Goal: Task Accomplishment & Management: Manage account settings

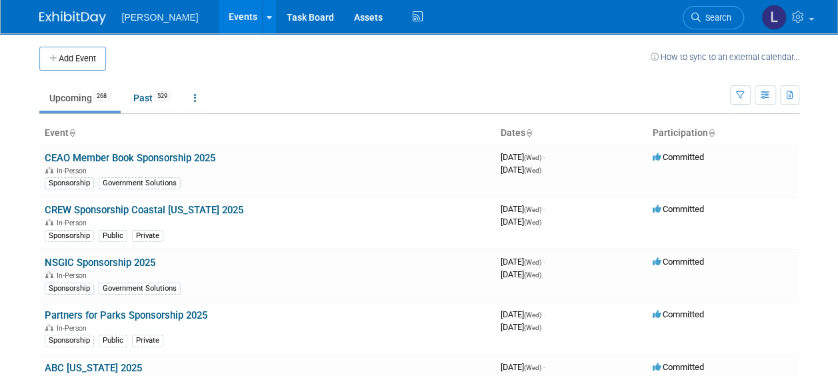
click at [84, 52] on button "Add Event" at bounding box center [72, 59] width 67 height 24
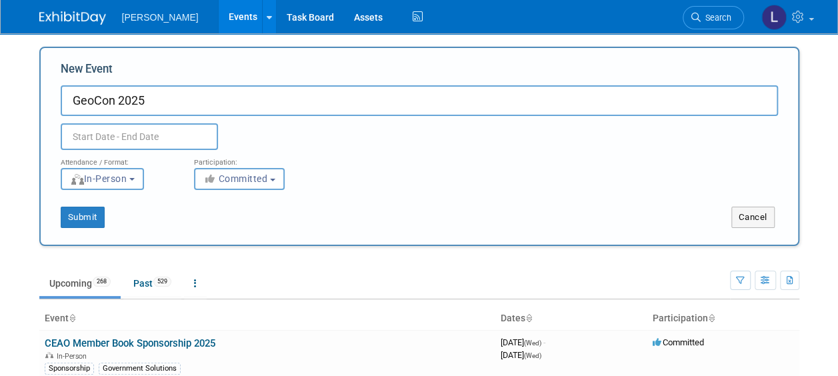
type input "GeoCon 2025"
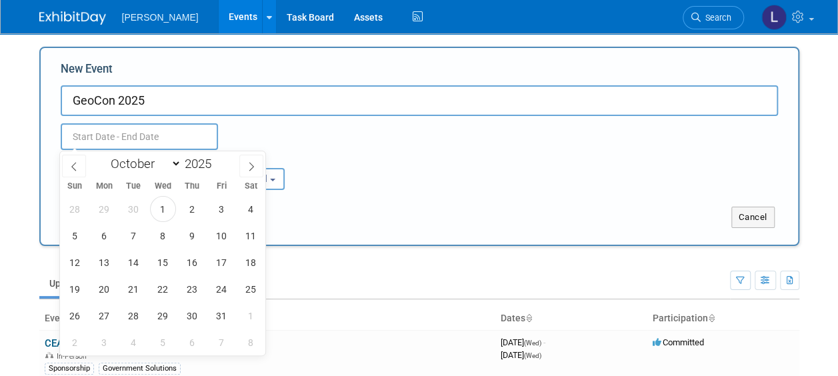
click at [90, 139] on input "text" at bounding box center [139, 136] width 157 height 27
click at [125, 238] on span "7" at bounding box center [134, 236] width 26 height 26
click at [163, 239] on span "8" at bounding box center [163, 236] width 26 height 26
type input "[DATE] to [DATE]"
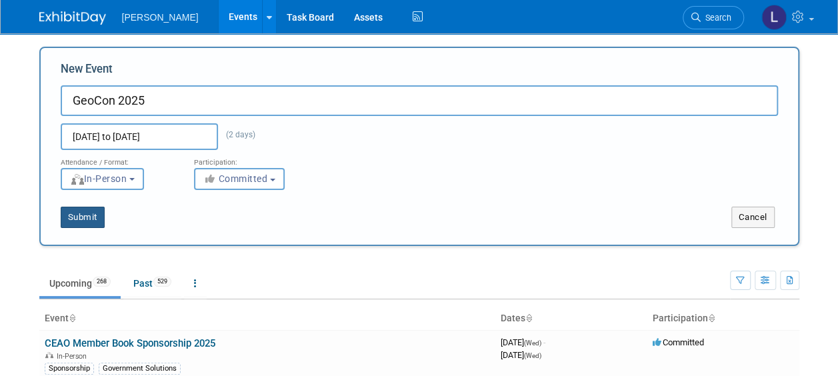
click at [90, 213] on button "Submit" at bounding box center [83, 217] width 44 height 21
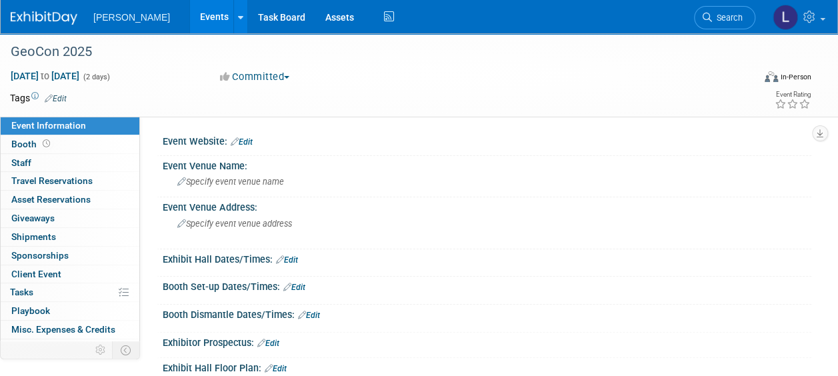
click at [59, 100] on link "Edit" at bounding box center [56, 98] width 22 height 9
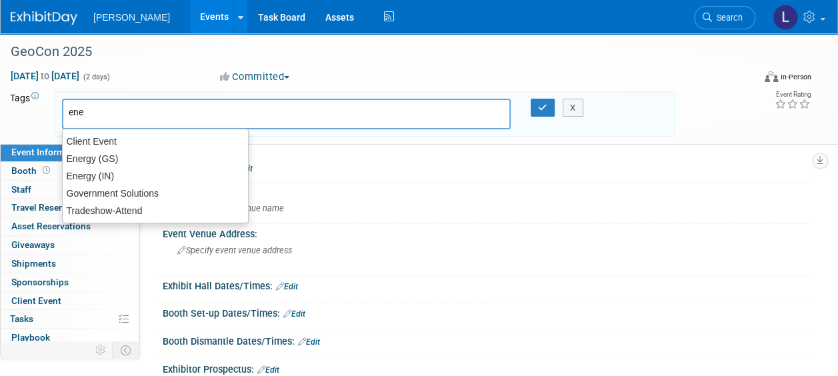
type input "ener"
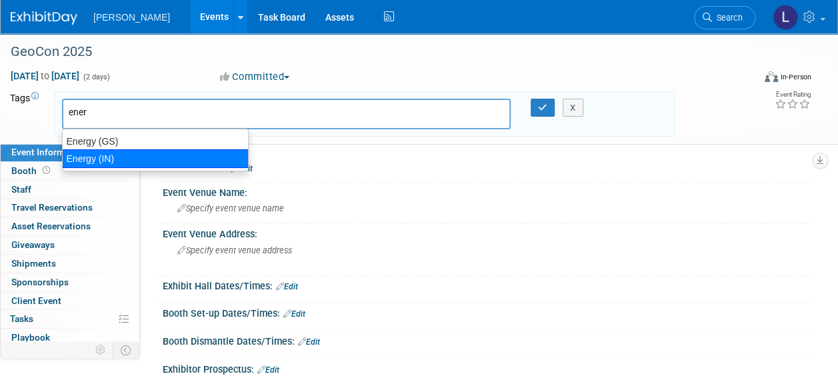
click at [130, 156] on div "Energy (IN)" at bounding box center [155, 158] width 187 height 19
type input "Energy (IN)"
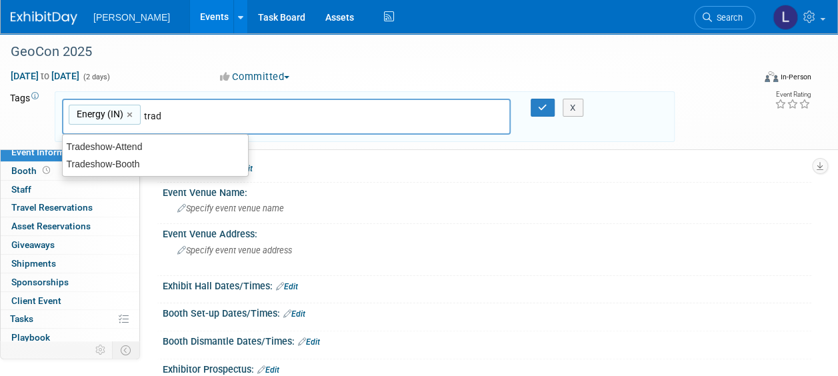
type input "trade"
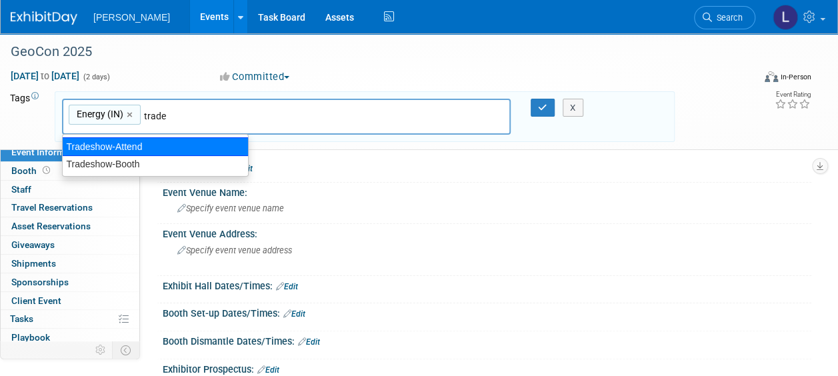
click at [169, 152] on div "Tradeshow-Attend" at bounding box center [155, 146] width 187 height 19
type input "Energy (IN), Tradeshow-Attend"
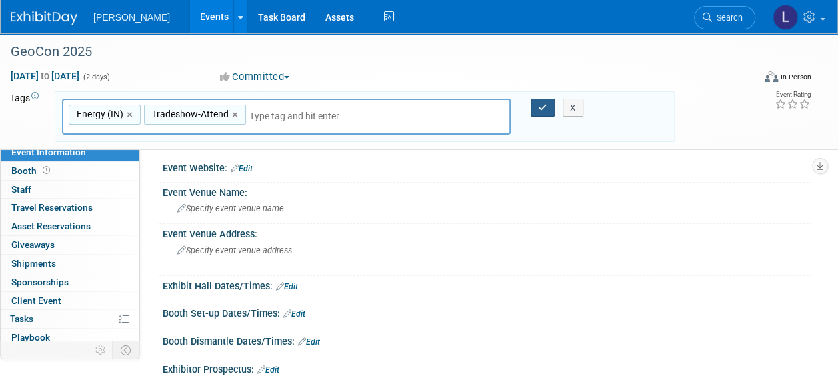
click at [539, 109] on icon "button" at bounding box center [542, 107] width 9 height 9
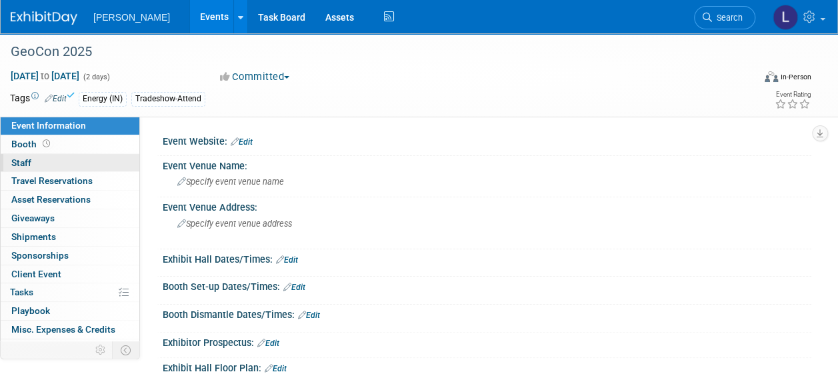
click at [59, 159] on link "0 Staff 0" at bounding box center [70, 163] width 139 height 18
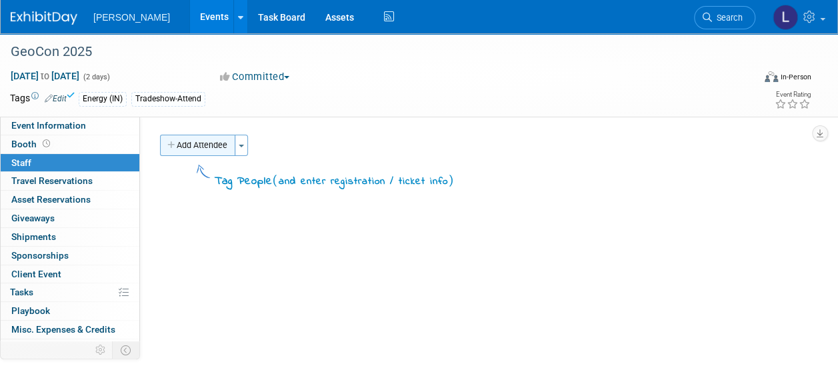
click at [199, 153] on button "Add Attendee" at bounding box center [197, 145] width 75 height 21
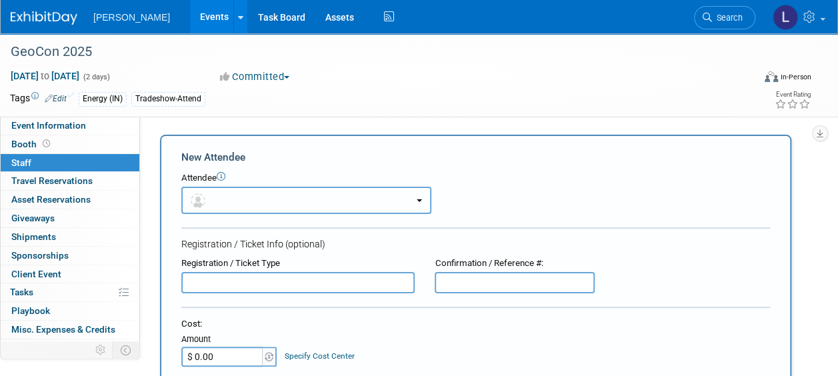
click at [228, 190] on button "button" at bounding box center [306, 200] width 250 height 27
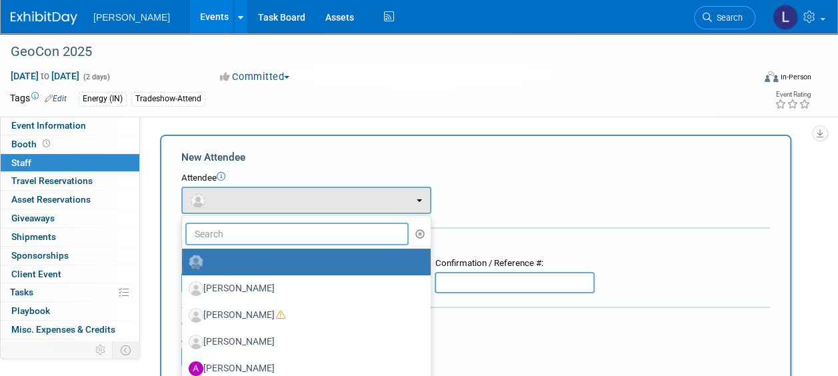
click at [237, 224] on input "text" at bounding box center [296, 234] width 223 height 23
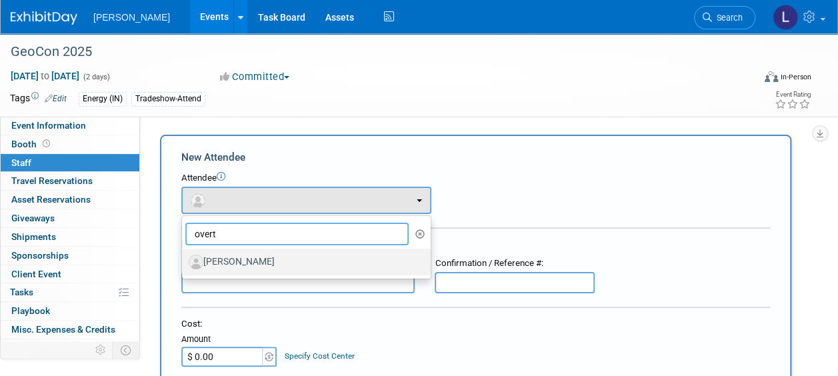
type input "overt"
click at [256, 255] on label "James Overton" at bounding box center [303, 261] width 229 height 21
click at [184, 256] on input "James Overton" at bounding box center [179, 260] width 9 height 9
select select "21e7a715-4cd8-454e-b57d-b99005a9828f"
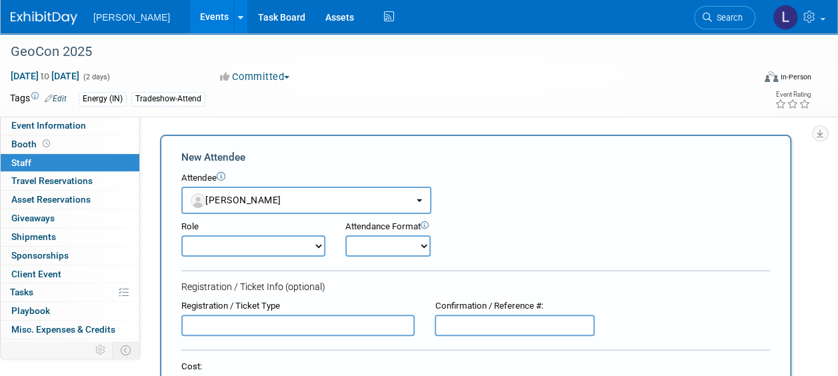
scroll to position [267, 0]
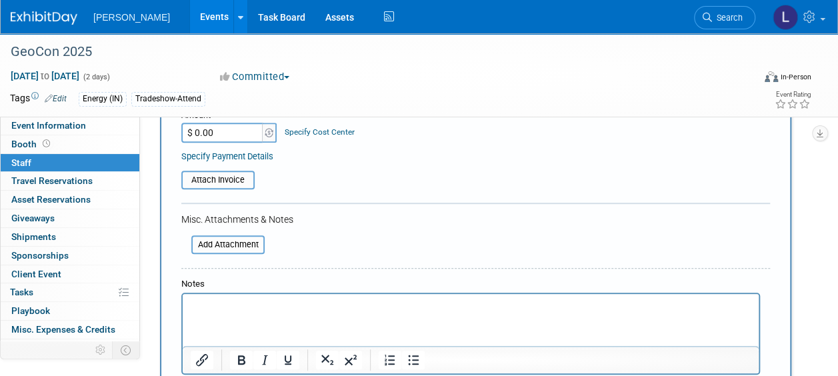
click at [248, 302] on p "Rich Text Area. Press ALT-0 for help." at bounding box center [471, 305] width 561 height 13
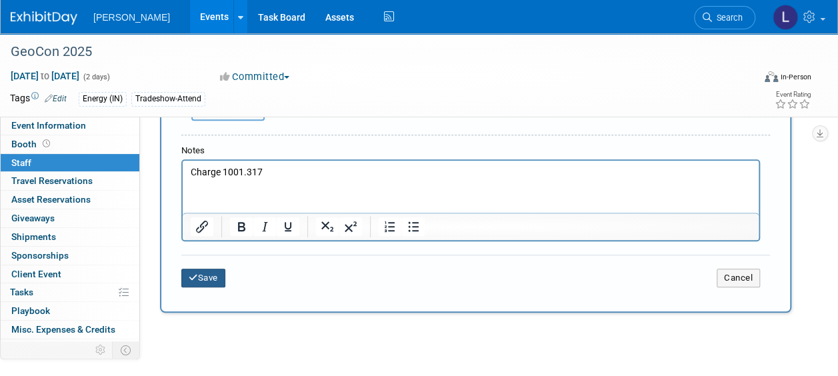
click at [211, 281] on button "Save" at bounding box center [203, 278] width 44 height 19
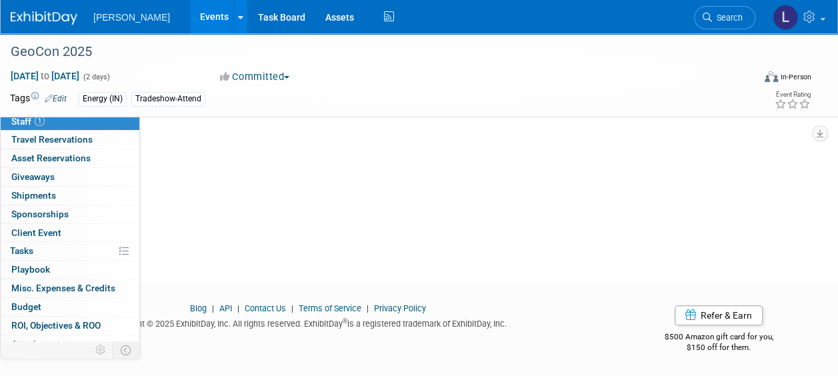
scroll to position [68, 0]
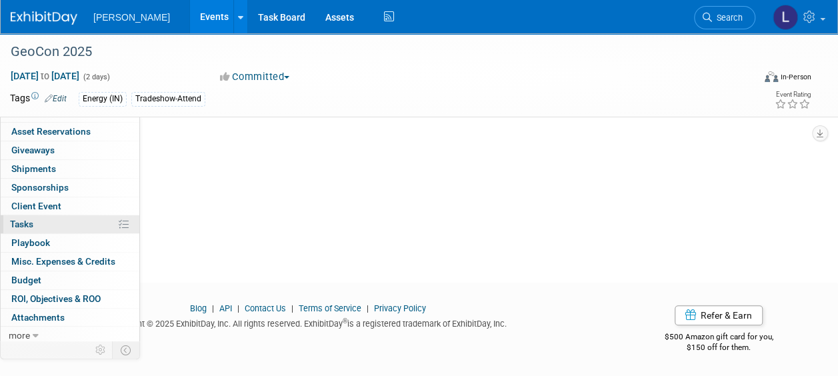
click at [51, 220] on link "0% Tasks 0%" at bounding box center [70, 224] width 139 height 18
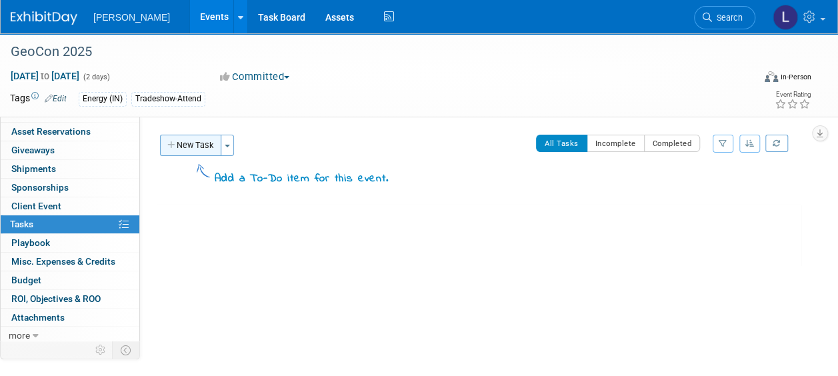
click at [185, 149] on button "New Task" at bounding box center [190, 145] width 61 height 21
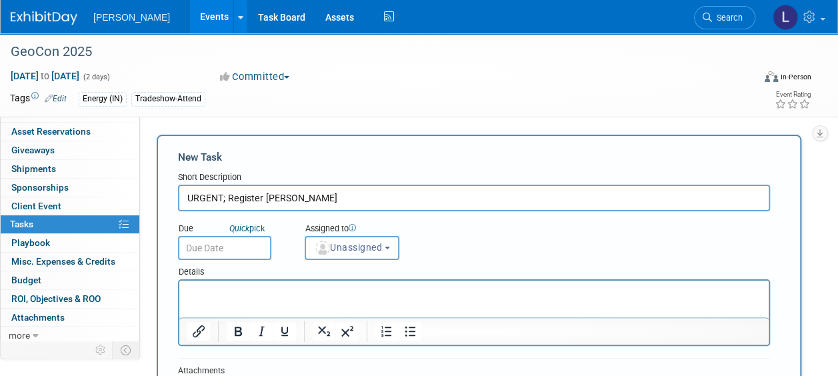
type input "URGENT; Register James Overton"
click at [233, 259] on input "text" at bounding box center [224, 248] width 93 height 24
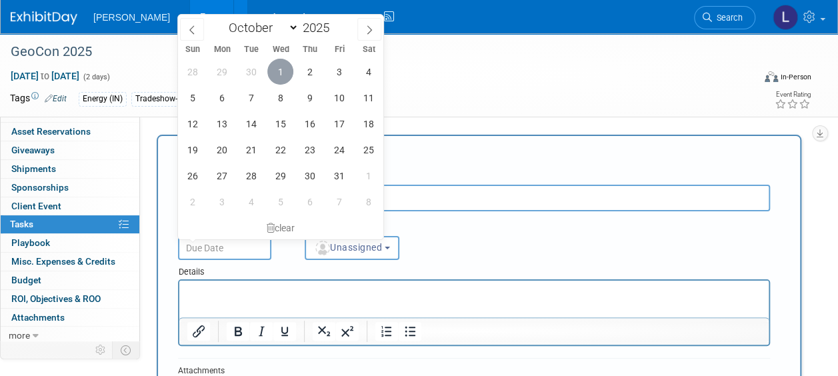
click at [289, 64] on span "1" at bounding box center [280, 72] width 26 height 26
type input "Oct 1, 2025"
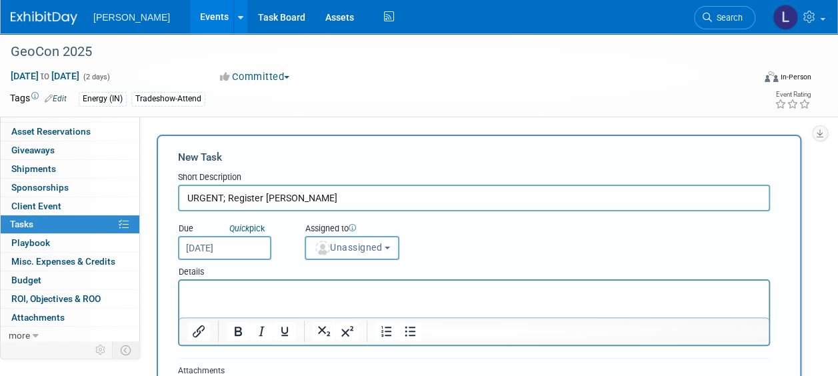
click at [348, 253] on button "Unassigned" at bounding box center [352, 248] width 95 height 24
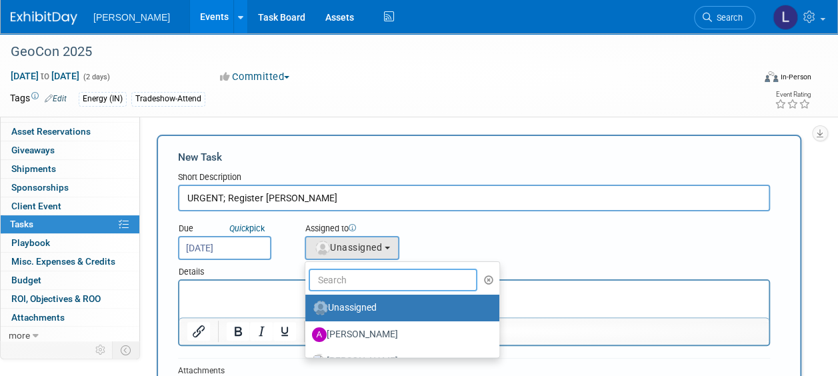
click at [344, 283] on input "text" at bounding box center [393, 280] width 169 height 23
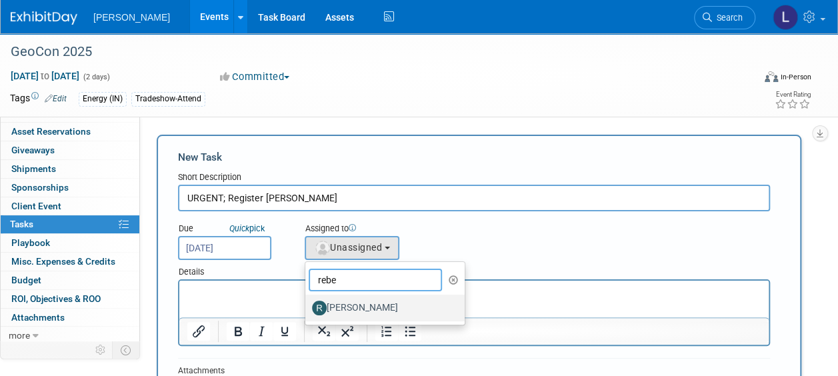
type input "rebe"
click at [352, 317] on label "Rebecca Deis" at bounding box center [381, 307] width 139 height 21
click at [307, 311] on input "Rebecca Deis" at bounding box center [303, 306] width 9 height 9
select select "844a177d-a181-44ff-a72a-5731d68e4351"
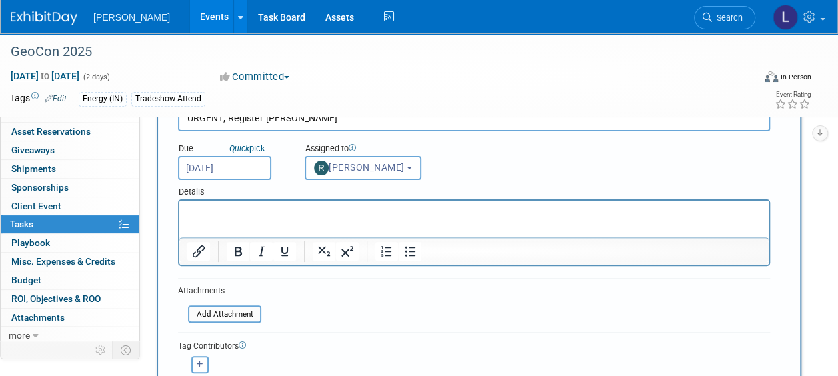
scroll to position [200, 0]
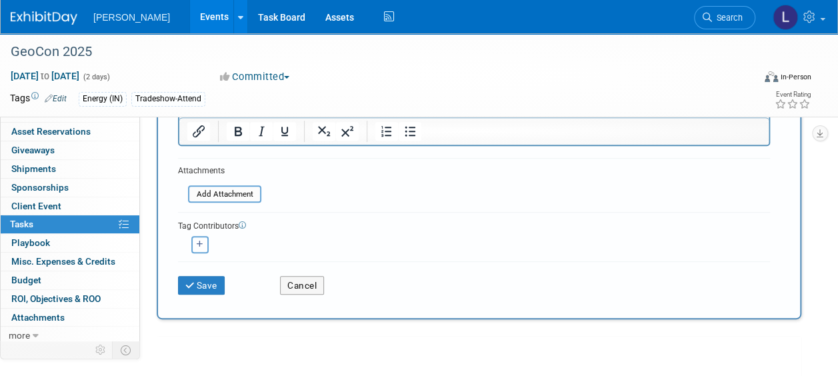
click at [195, 245] on button "button" at bounding box center [199, 244] width 17 height 17
select select
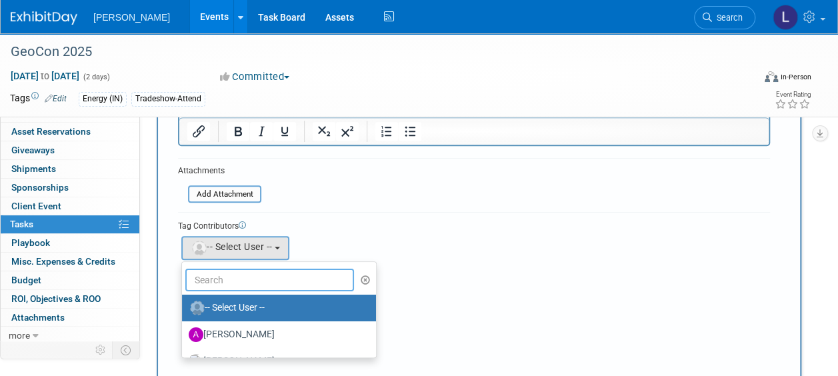
click at [219, 287] on input "text" at bounding box center [269, 280] width 169 height 23
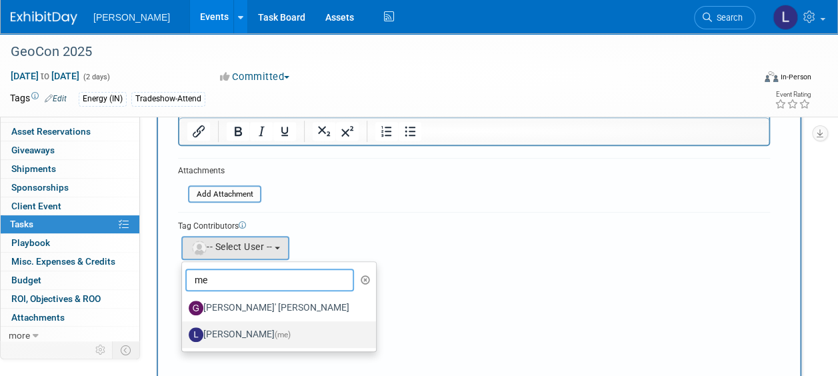
type input "me"
click at [247, 336] on label "Lindsey Wolanczyk (me)" at bounding box center [276, 334] width 174 height 21
click at [184, 336] on input "Lindsey Wolanczyk (me)" at bounding box center [179, 333] width 9 height 9
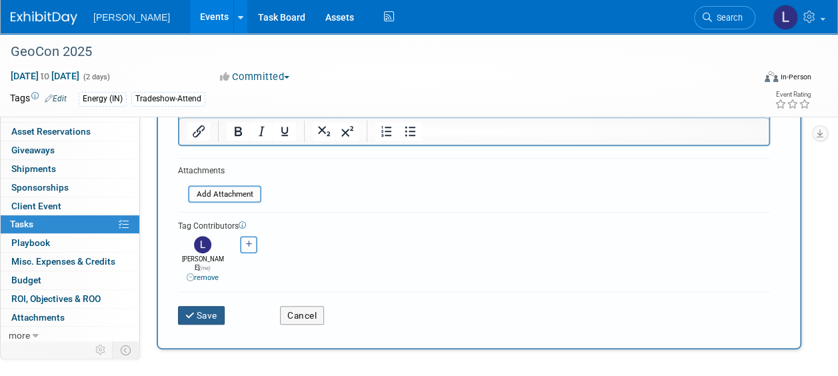
click at [217, 306] on button "Save" at bounding box center [201, 315] width 47 height 19
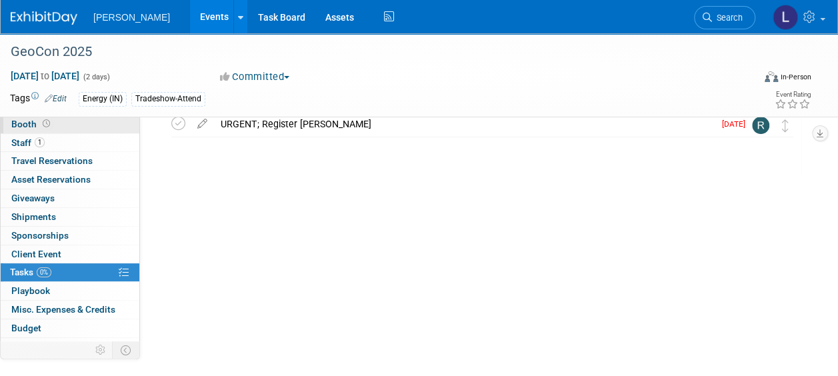
scroll to position [0, 0]
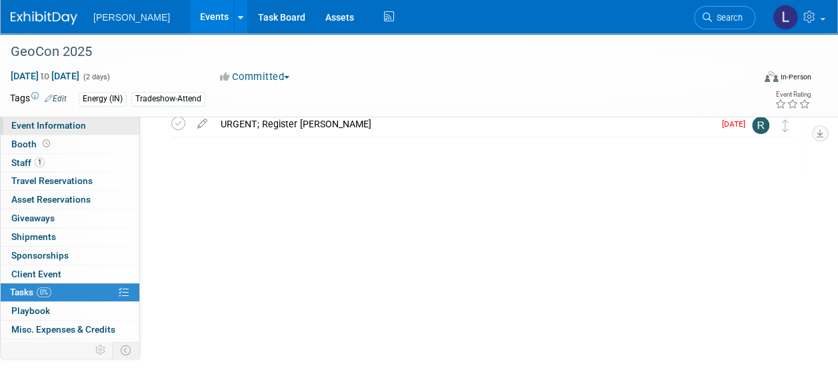
click at [71, 124] on span "Event Information" at bounding box center [48, 125] width 75 height 11
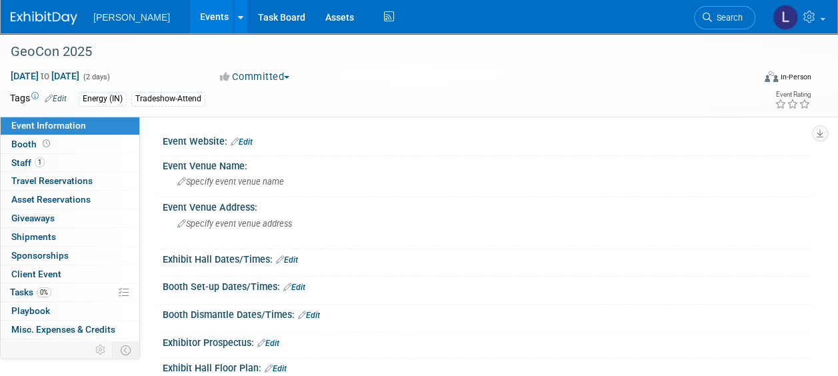
click at [245, 144] on link "Edit" at bounding box center [242, 141] width 22 height 9
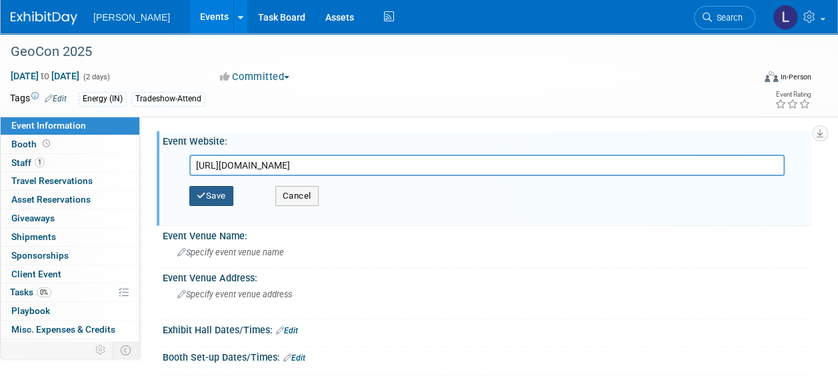
type input "https://www.vamlis.org/content.aspx?page_id=4091&club_id=608525&item_id=2597989"
click at [200, 197] on icon "button" at bounding box center [201, 195] width 9 height 9
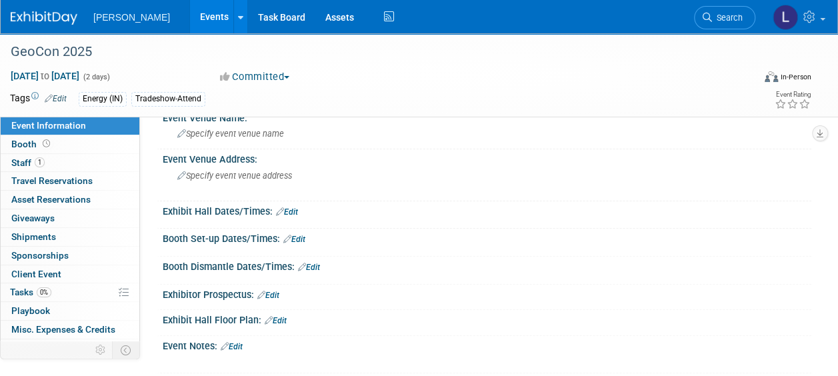
scroll to position [85, 0]
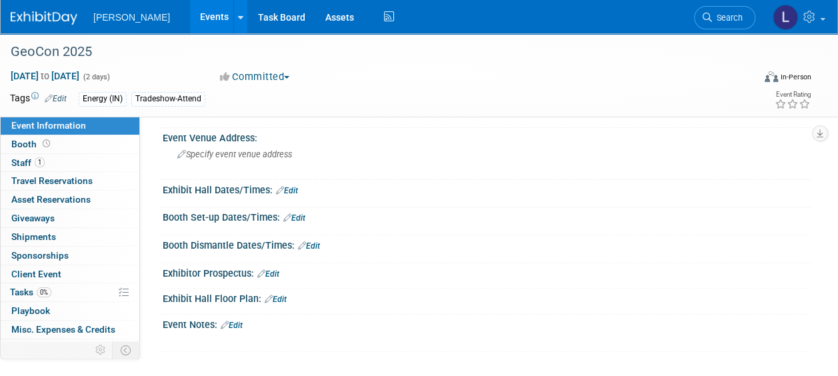
click at [237, 315] on div "Event Notes: Edit" at bounding box center [487, 323] width 649 height 17
click at [237, 330] on div "X" at bounding box center [485, 333] width 632 height 7
click at [237, 321] on link "Edit" at bounding box center [232, 325] width 22 height 9
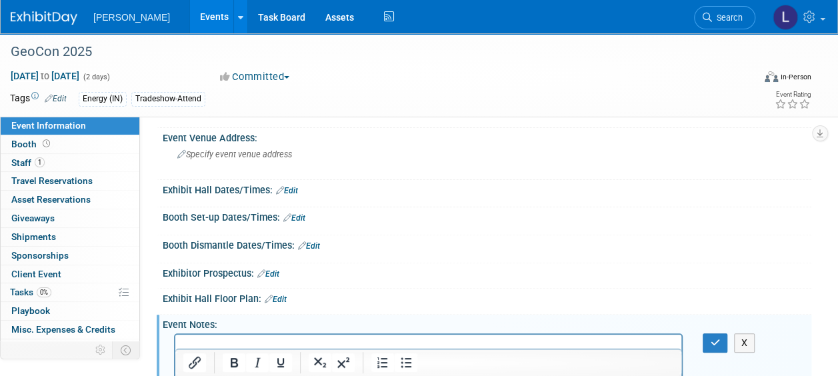
scroll to position [85, 0]
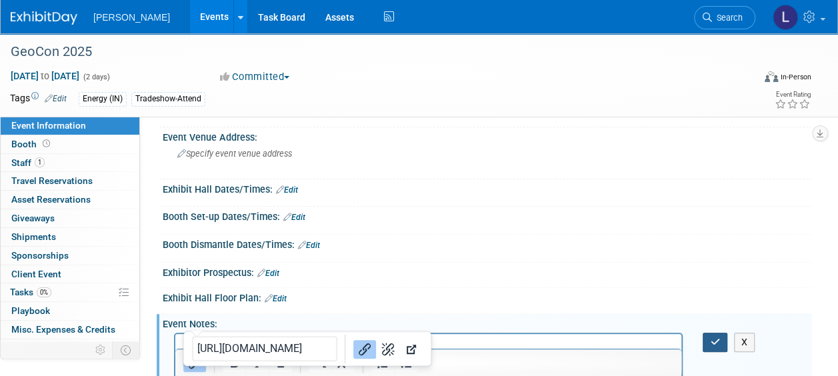
drag, startPoint x: 721, startPoint y: 329, endPoint x: 715, endPoint y: 339, distance: 12.0
click at [715, 339] on button "button" at bounding box center [715, 342] width 25 height 19
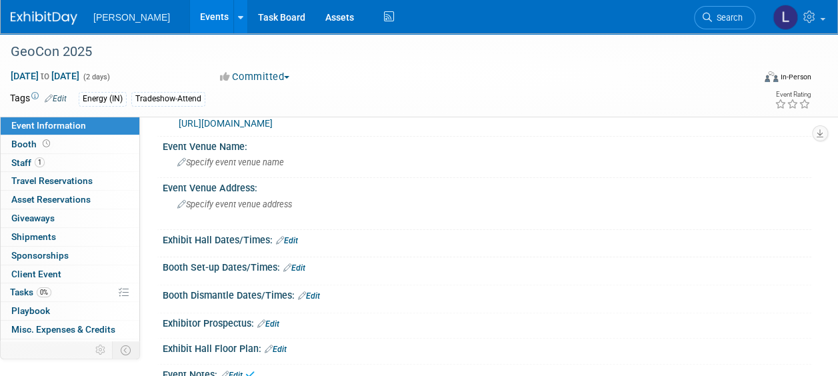
scroll to position [0, 0]
